Goal: Task Accomplishment & Management: Complete application form

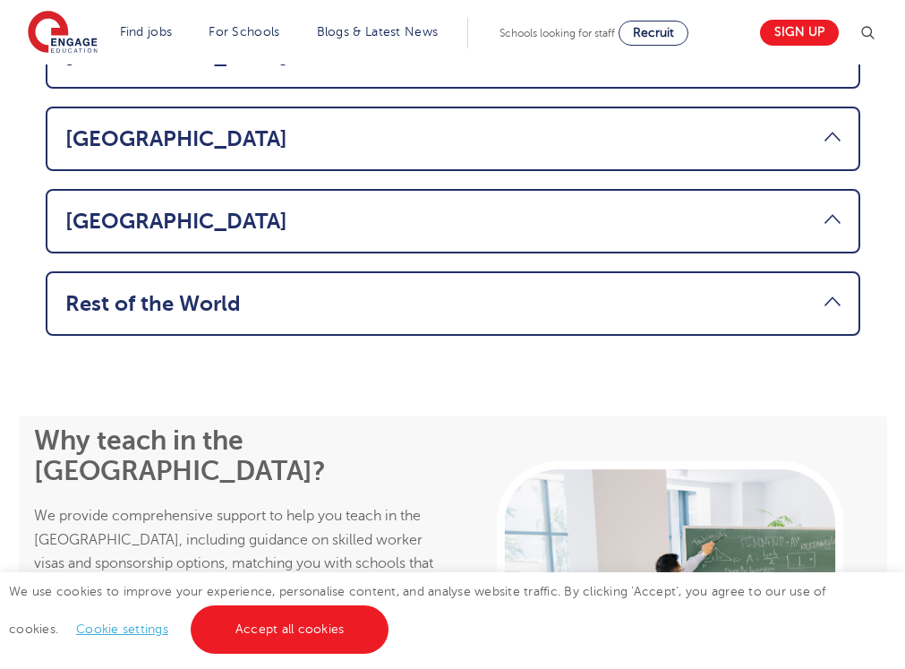
scroll to position [1504, 0]
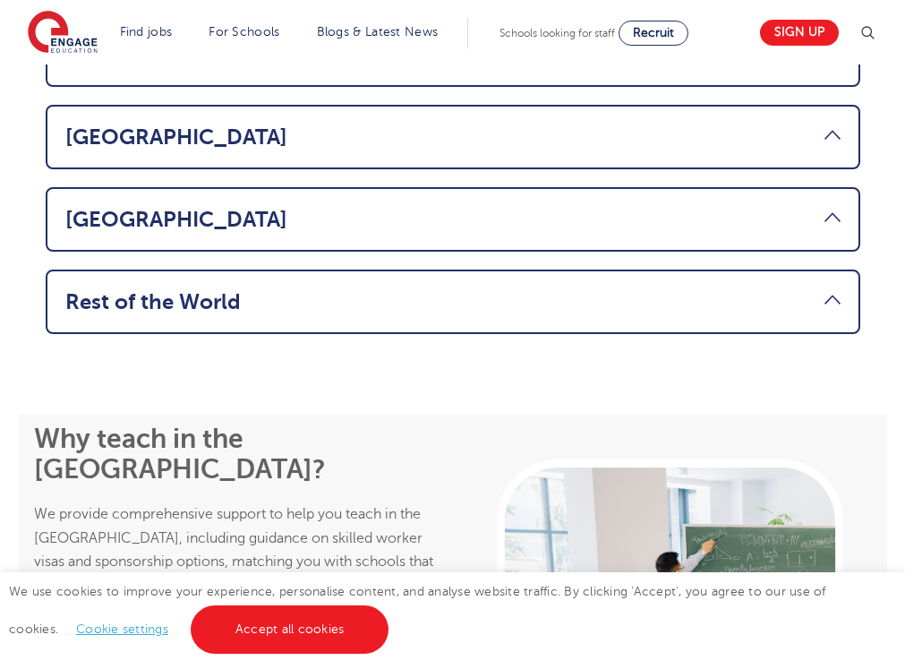
click at [838, 289] on link "Rest of the World" at bounding box center [452, 301] width 775 height 25
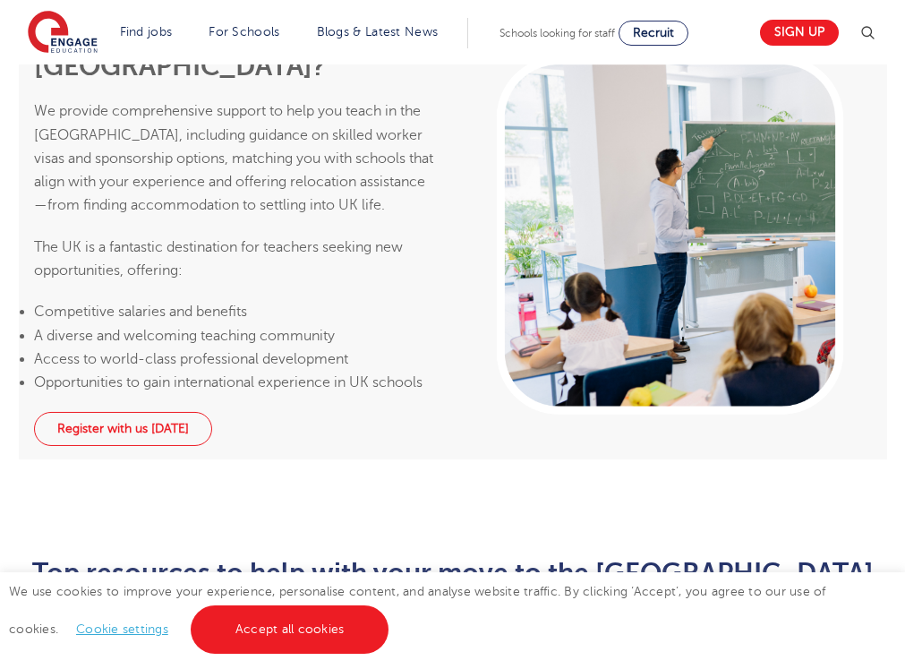
scroll to position [2068, 0]
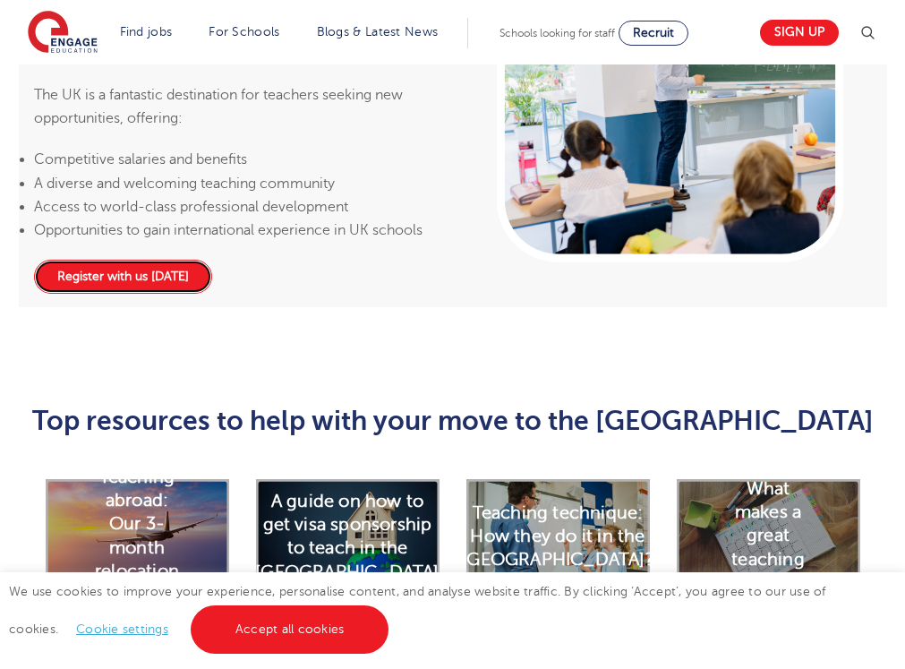
click at [154, 260] on link "Register with us [DATE]" at bounding box center [123, 277] width 178 height 34
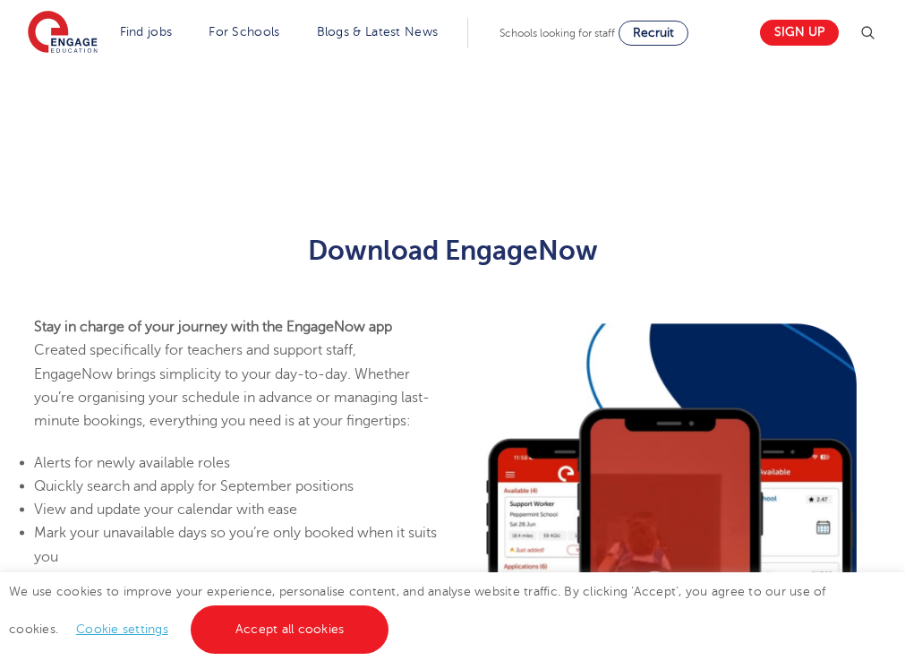
scroll to position [730, 0]
